Goal: Transaction & Acquisition: Obtain resource

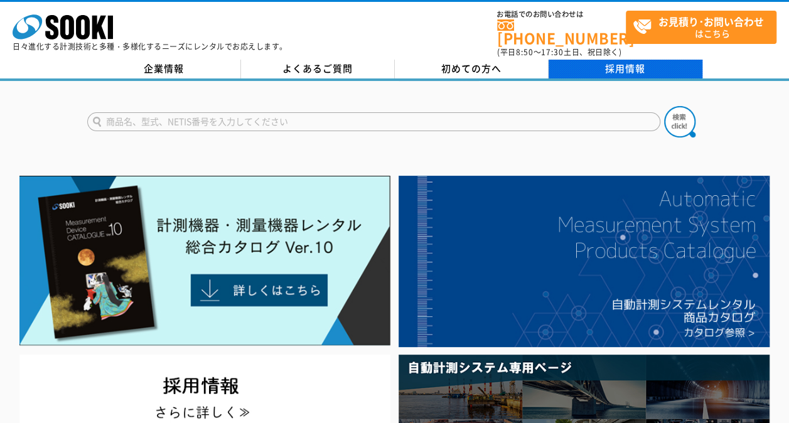
click at [590, 60] on link "採用情報" at bounding box center [625, 69] width 154 height 19
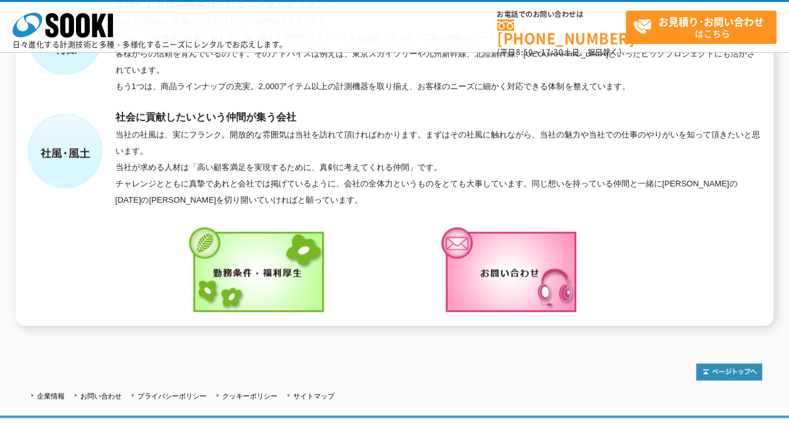
scroll to position [418, 0]
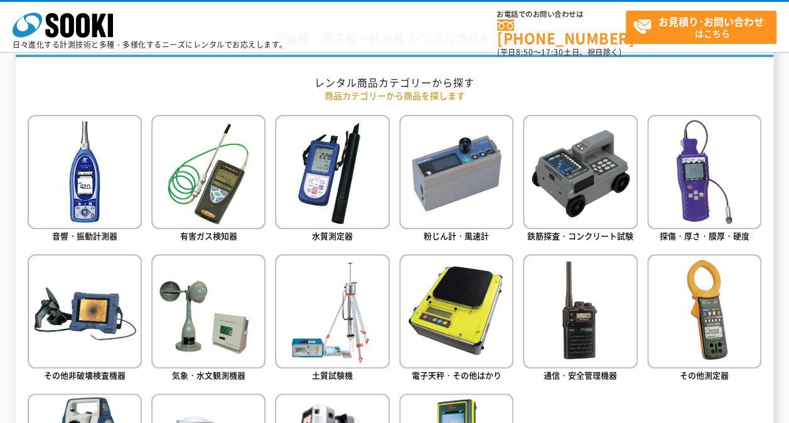
scroll to position [565, 0]
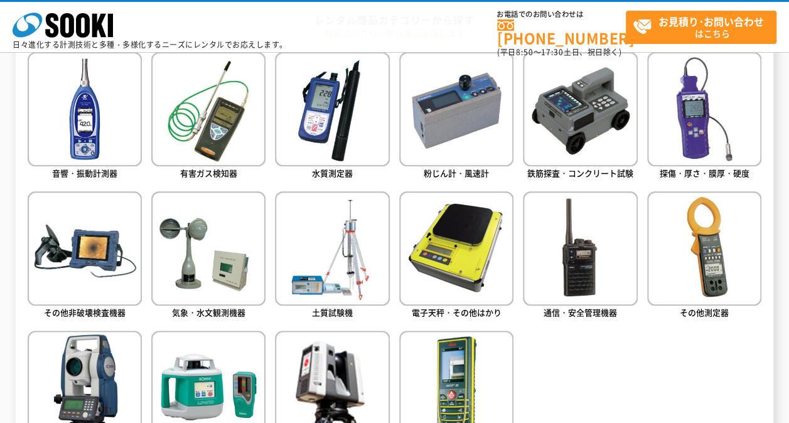
click at [319, 26] on div "株式会社 ソーキ spMenu 日々進化する計測技術と多種・多様化するニーズにレンタルでお応えします。 お電話でのお問い合わせは [PHONE_NUMBER]…" at bounding box center [394, 30] width 789 height 56
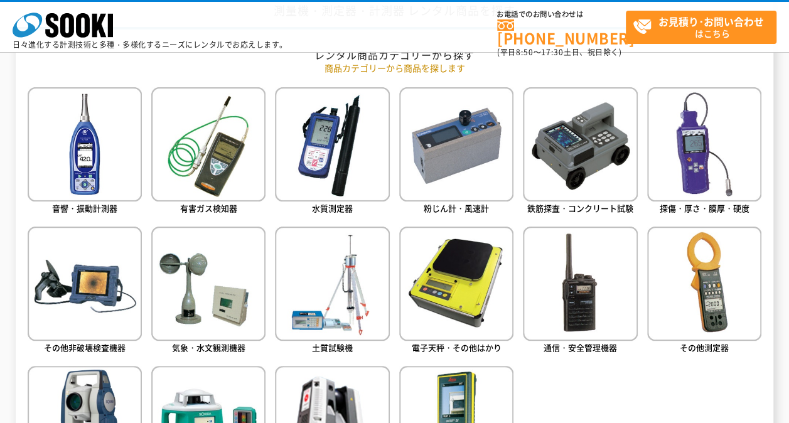
scroll to position [502, 0]
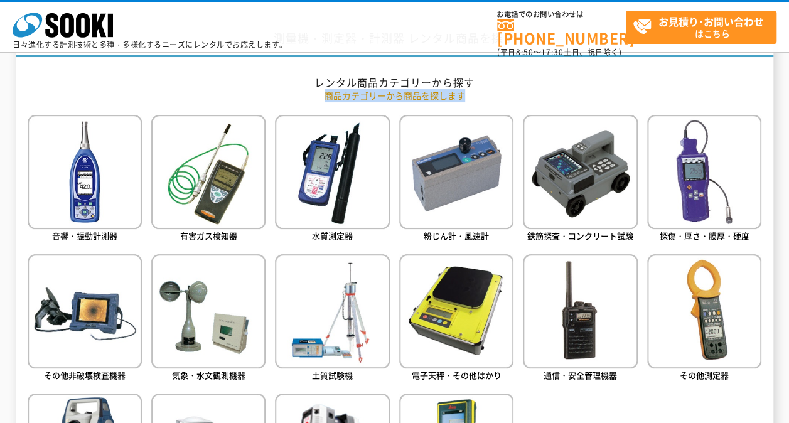
drag, startPoint x: 312, startPoint y: 90, endPoint x: 513, endPoint y: 109, distance: 201.0
click at [626, 387] on ul "音響・振動計測器 有害ガス検知器 水質測定器 粉じん計・風速計 鉄筋探査・コンクリート試験 探傷・厚さ・膜厚・硬度" at bounding box center [395, 337] width 734 height 444
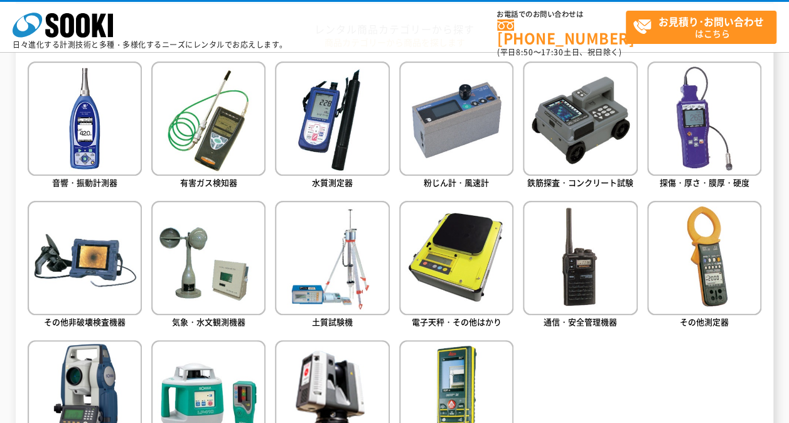
scroll to position [816, 0]
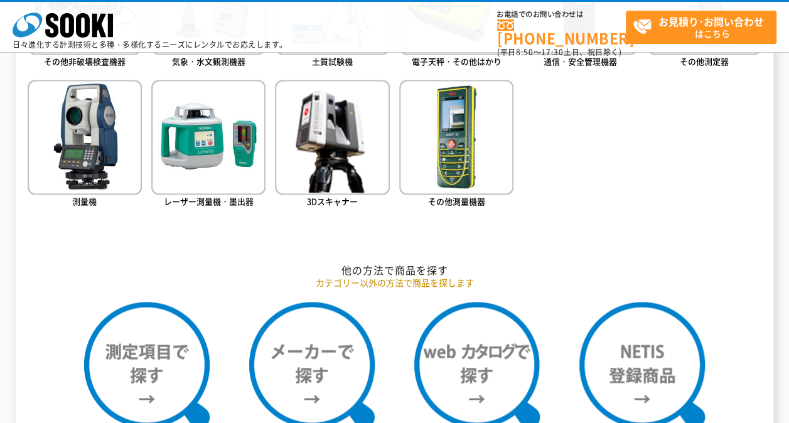
click at [607, 180] on ul "音響・振動計測器 有害ガス検知器 水質測定器 粉じん計・風速計 鉄筋探査・コンクリート試験 探傷・厚さ・膜厚・硬度" at bounding box center [395, 23] width 734 height 444
